Goal: Register for event/course

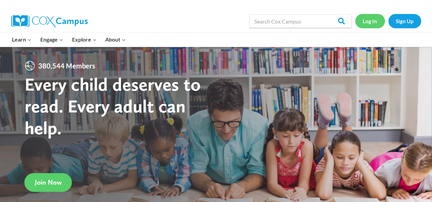
click at [371, 23] on link "Log In" at bounding box center [370, 21] width 30 height 14
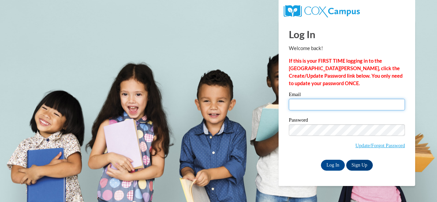
click at [306, 104] on input "Email" at bounding box center [347, 105] width 116 height 12
type input "odom.shondra.c@muscogee.k12.ga.us"
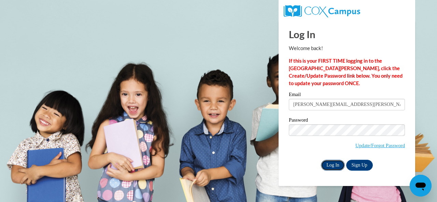
click at [332, 166] on input "Log In" at bounding box center [333, 165] width 24 height 11
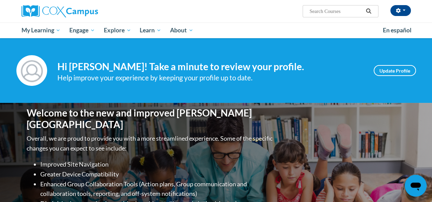
click at [328, 11] on input "Search..." at bounding box center [335, 11] width 55 height 8
click at [361, 12] on input "monitoring children's progress" at bounding box center [335, 11] width 55 height 8
type input "monitoring children's progress in language and literacy in the early years"
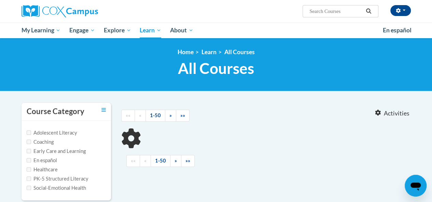
type input "monitoring children's progress in language and literacy in the early years"
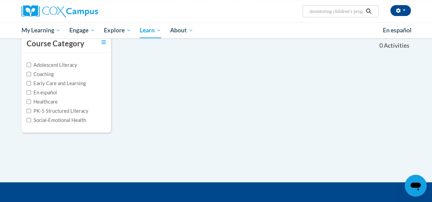
scroll to position [68, 0]
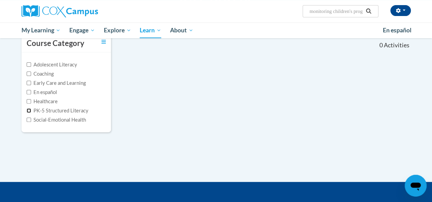
click at [27, 110] on input "PK-5 Structured Literacy" at bounding box center [29, 110] width 4 height 4
checkbox input "true"
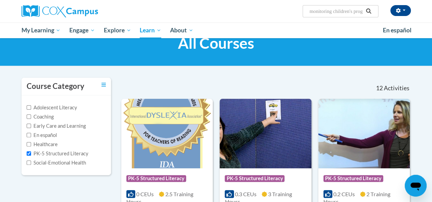
scroll to position [0, 0]
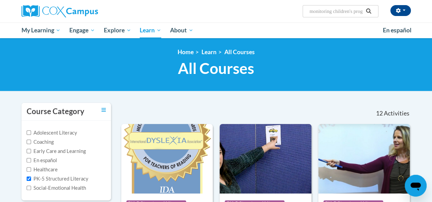
click at [316, 11] on input "monitoring children's progress in language and literacy in the early years" at bounding box center [335, 11] width 55 height 8
drag, startPoint x: 309, startPoint y: 11, endPoint x: 573, endPoint y: 24, distance: 264.3
click at [431, 24] on html "Shondra Odom (America/New_York UTC-04:00) My Profile Inbox My Transcripts Log O…" at bounding box center [216, 101] width 432 height 202
paste input "Monitoring children ’"
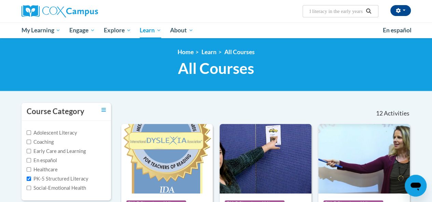
type input "Monitoring children ’s progress in language and literacy in the early years"
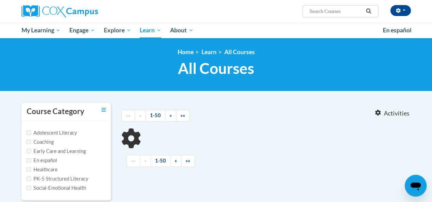
type input "Monitoring children ’s progress in language and literacy in the early years"
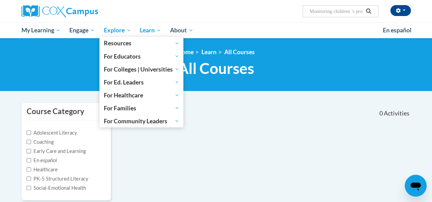
click at [125, 33] on span "Explore" at bounding box center [117, 30] width 27 height 8
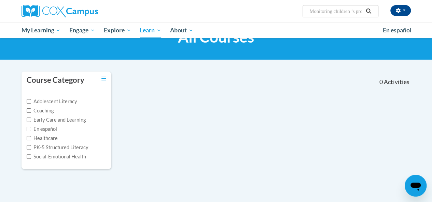
scroll to position [68, 0]
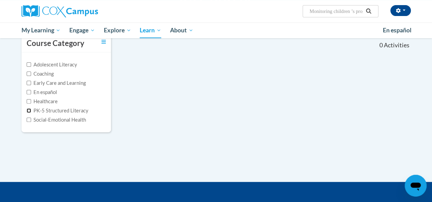
click at [29, 110] on input "PK-5 Structured Literacy" at bounding box center [29, 110] width 4 height 4
checkbox input "true"
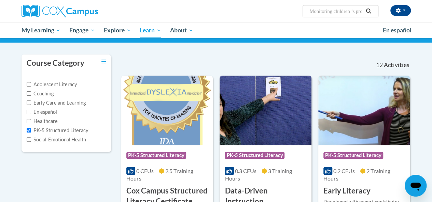
scroll to position [0, 0]
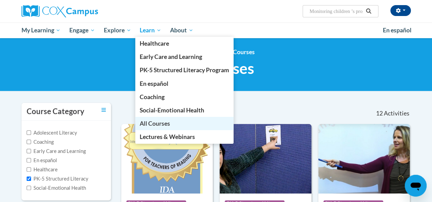
click at [149, 121] on span "All Courses" at bounding box center [155, 123] width 30 height 7
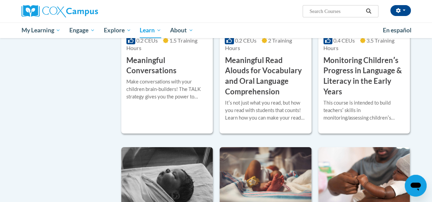
scroll to position [1160, 0]
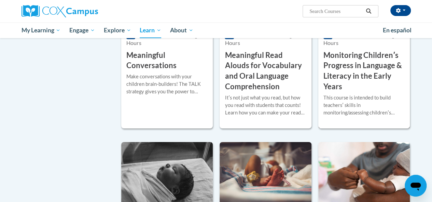
click at [366, 58] on h3 "Monitoring Childrenʹs Progress in Language & Literacy in the Early Years" at bounding box center [363, 71] width 81 height 42
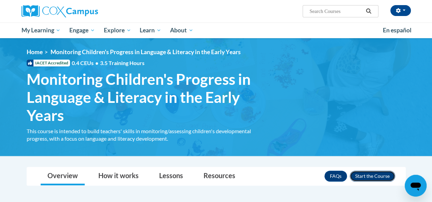
click at [356, 177] on button "Enroll" at bounding box center [371, 176] width 45 height 11
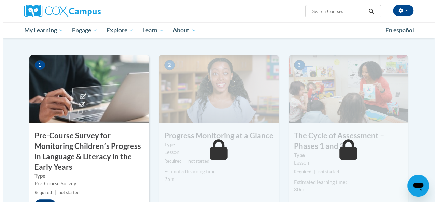
scroll to position [171, 0]
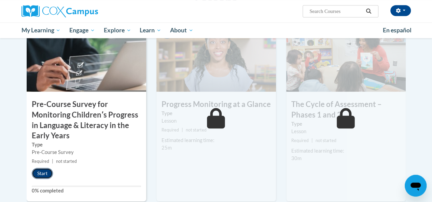
click at [42, 170] on button "Start" at bounding box center [42, 173] width 21 height 11
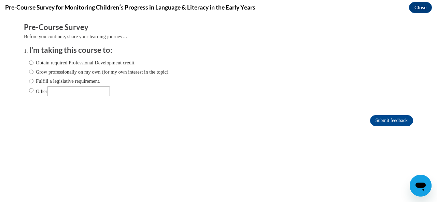
scroll to position [0, 0]
click at [29, 64] on input "Obtain required Professional Development credit." at bounding box center [31, 63] width 4 height 8
radio input "true"
click at [29, 74] on input "Grow professionally on my own (for my own interest in the topic)." at bounding box center [31, 72] width 4 height 8
radio input "true"
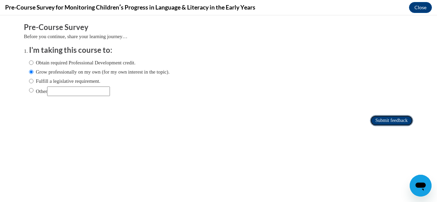
click at [377, 119] on input "Submit feedback" at bounding box center [391, 120] width 43 height 11
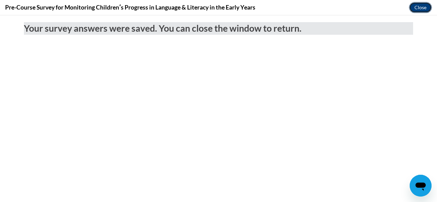
click at [421, 4] on button "Close" at bounding box center [420, 7] width 23 height 11
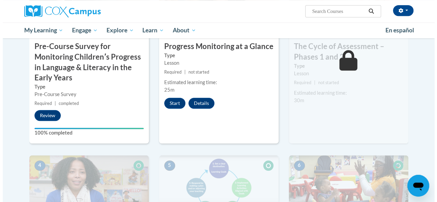
scroll to position [171, 0]
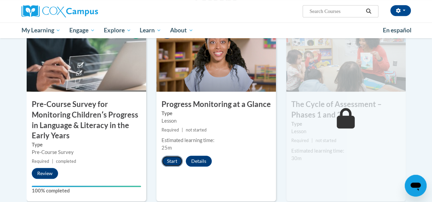
click at [175, 163] on button "Start" at bounding box center [171, 161] width 21 height 11
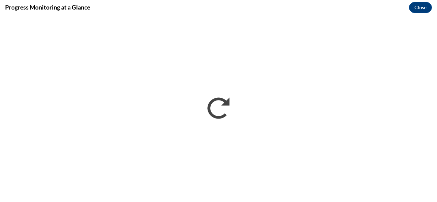
scroll to position [0, 0]
